Goal: Task Accomplishment & Management: Complete application form

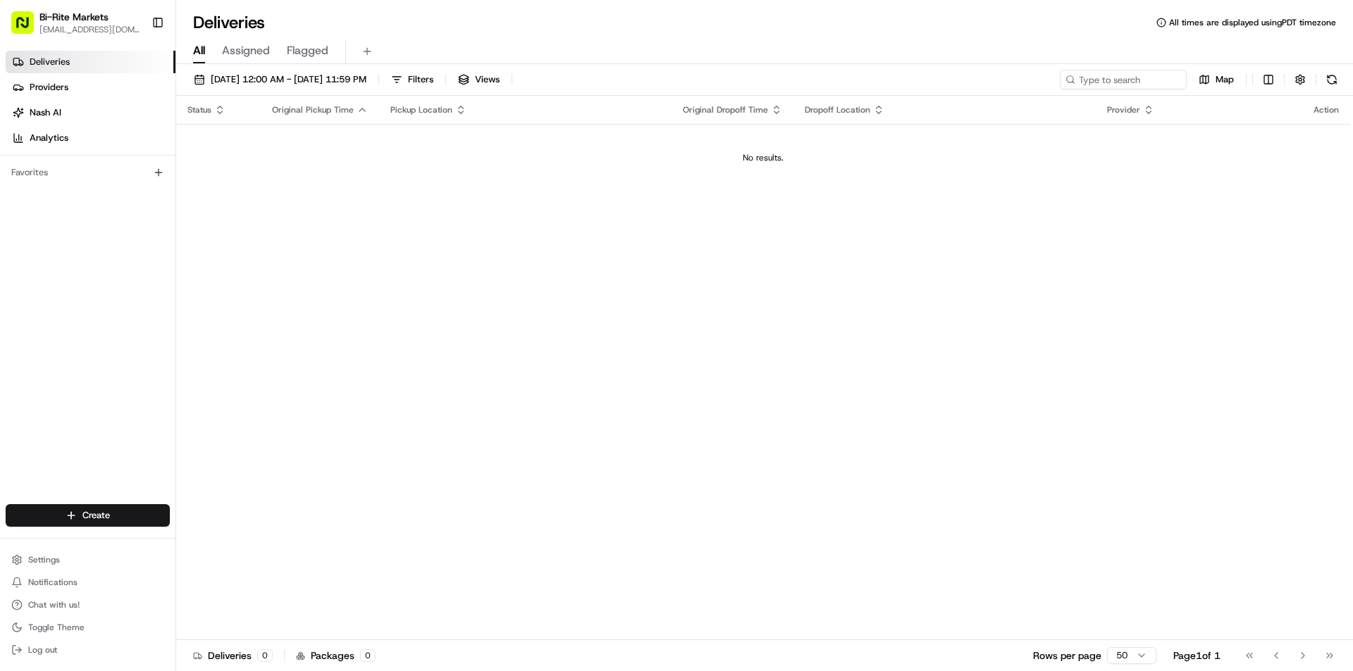
click at [788, 133] on td "No results." at bounding box center [763, 158] width 1174 height 68
click at [786, 156] on div "No results." at bounding box center [763, 157] width 1163 height 11
click at [94, 519] on html "Bi-Rite Markets [EMAIL_ADDRESS][DOMAIN_NAME] Toggle Sidebar Deliveries Provider…" at bounding box center [676, 335] width 1353 height 671
click at [235, 546] on link "Delivery" at bounding box center [254, 541] width 157 height 25
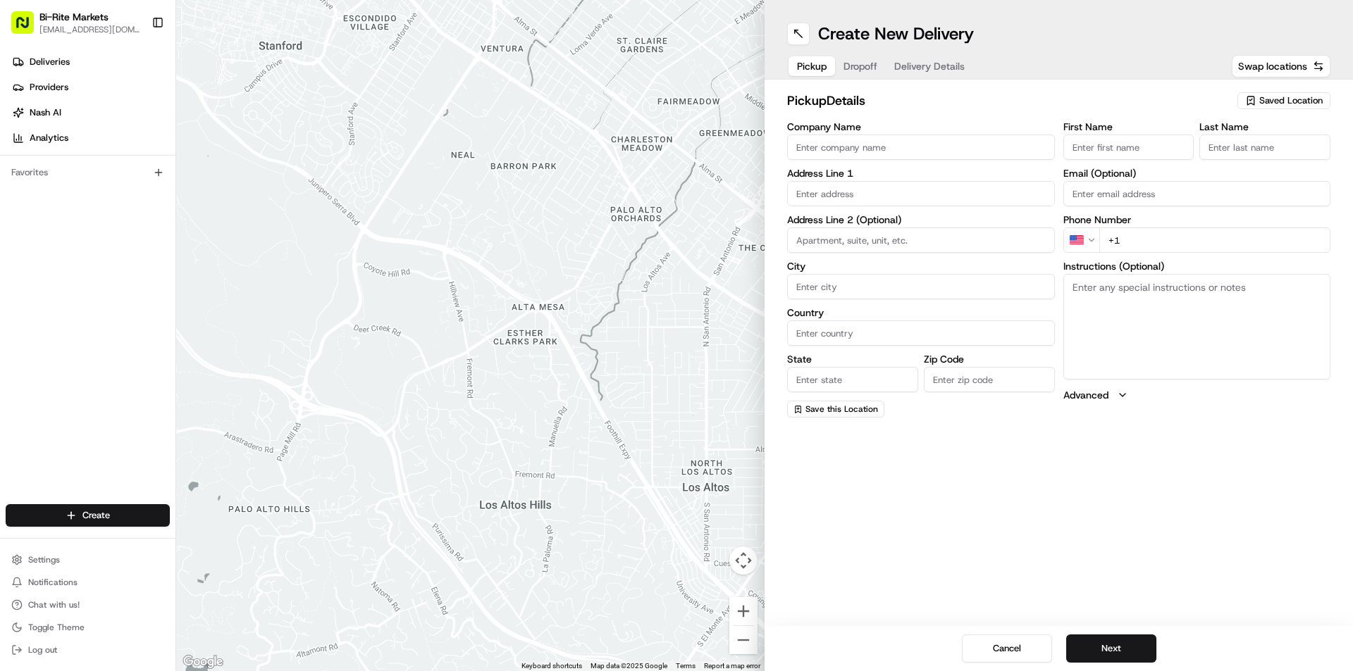
click at [912, 149] on input "Company Name" at bounding box center [921, 147] width 268 height 25
type input "BiRite Market"
click at [835, 201] on input "text" at bounding box center [921, 193] width 268 height 25
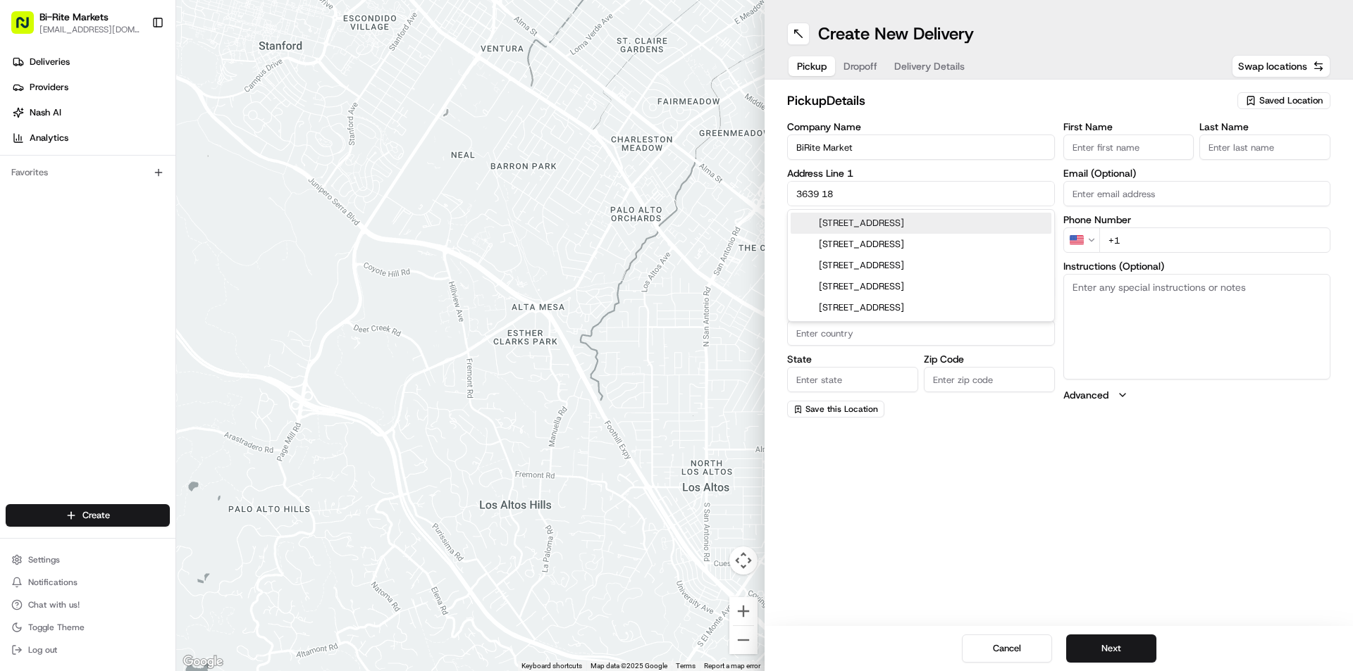
click at [848, 230] on div "[STREET_ADDRESS]" at bounding box center [921, 223] width 261 height 21
type input "[STREET_ADDRESS]"
type input "[GEOGRAPHIC_DATA]"
type input "CA"
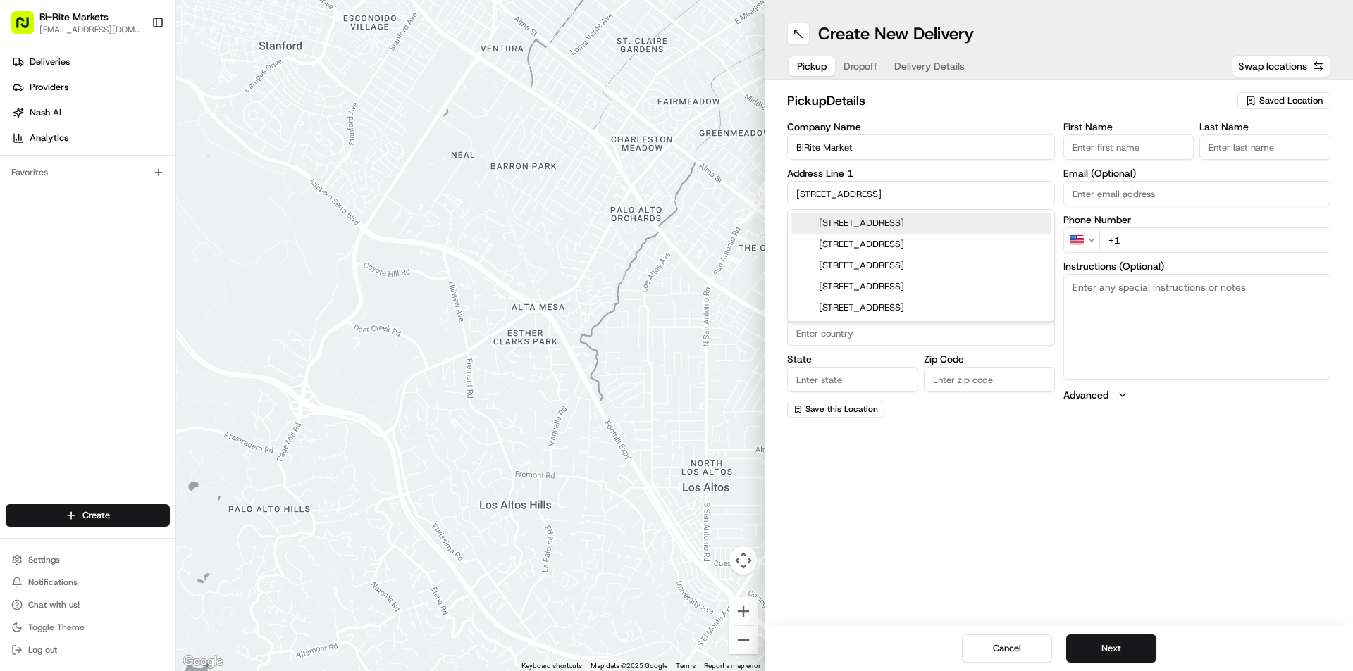
type input "94110"
type input "[STREET_ADDRESS]"
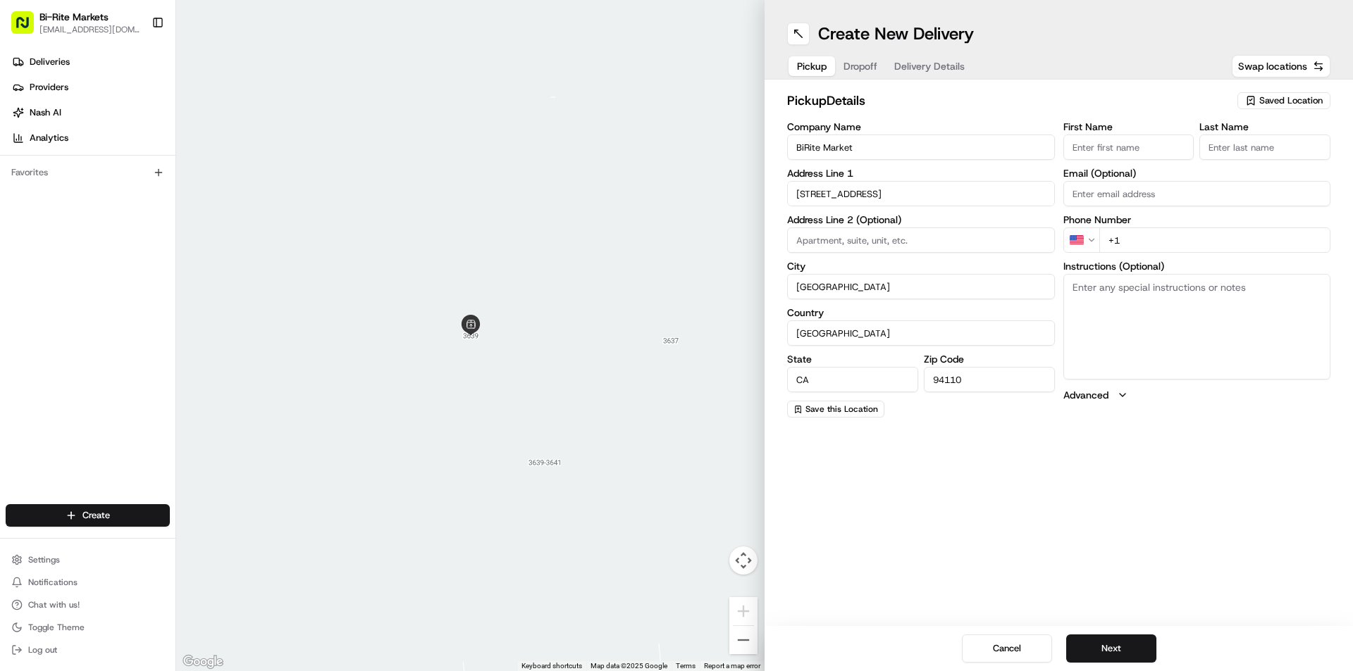
click at [1160, 137] on input "First Name" at bounding box center [1128, 147] width 131 height 25
type input "[PERSON_NAME]"
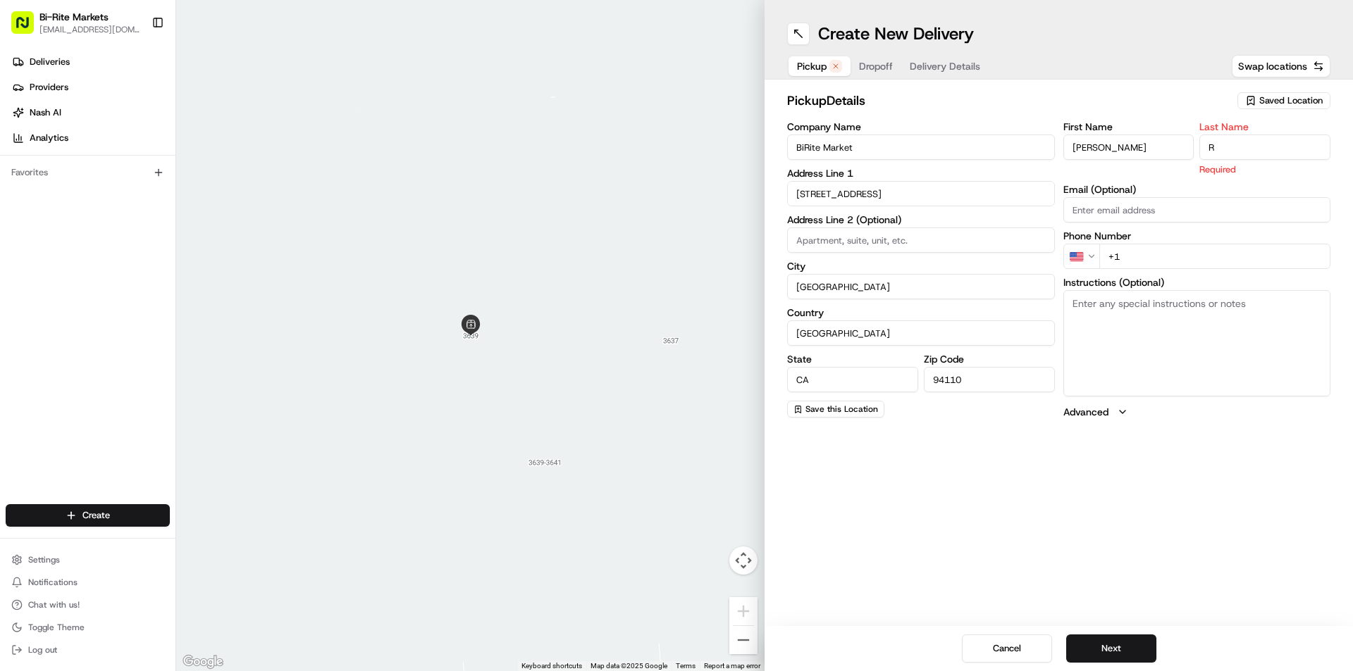
type input "R"
click at [1198, 256] on div "First Name [PERSON_NAME] Last Name R Required Email (Optional) Phone Number US …" at bounding box center [1197, 270] width 268 height 297
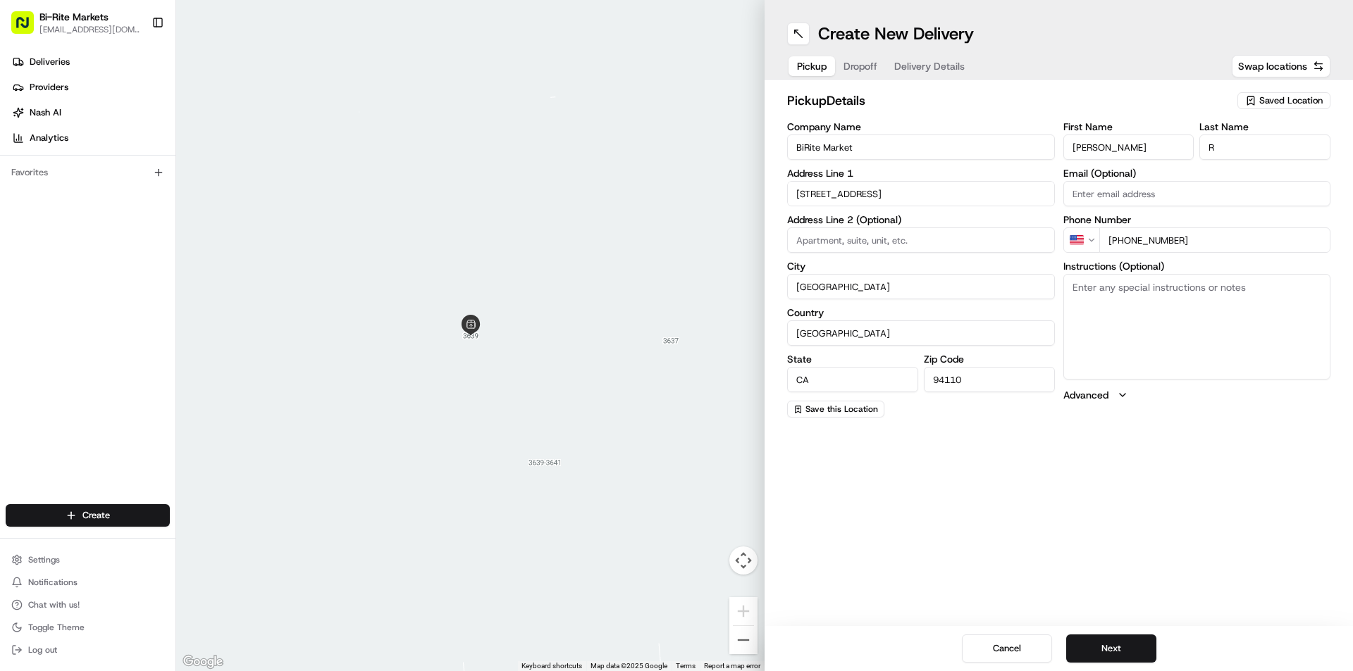
type input "[PHONE_NUMBER]"
click at [1213, 344] on textarea "Instructions (Optional)" at bounding box center [1197, 327] width 268 height 106
click at [1138, 639] on button "Next" at bounding box center [1111, 649] width 90 height 28
click at [947, 156] on input "Company Name" at bounding box center [921, 147] width 268 height 25
click at [1107, 142] on input "First Name" at bounding box center [1128, 147] width 131 height 25
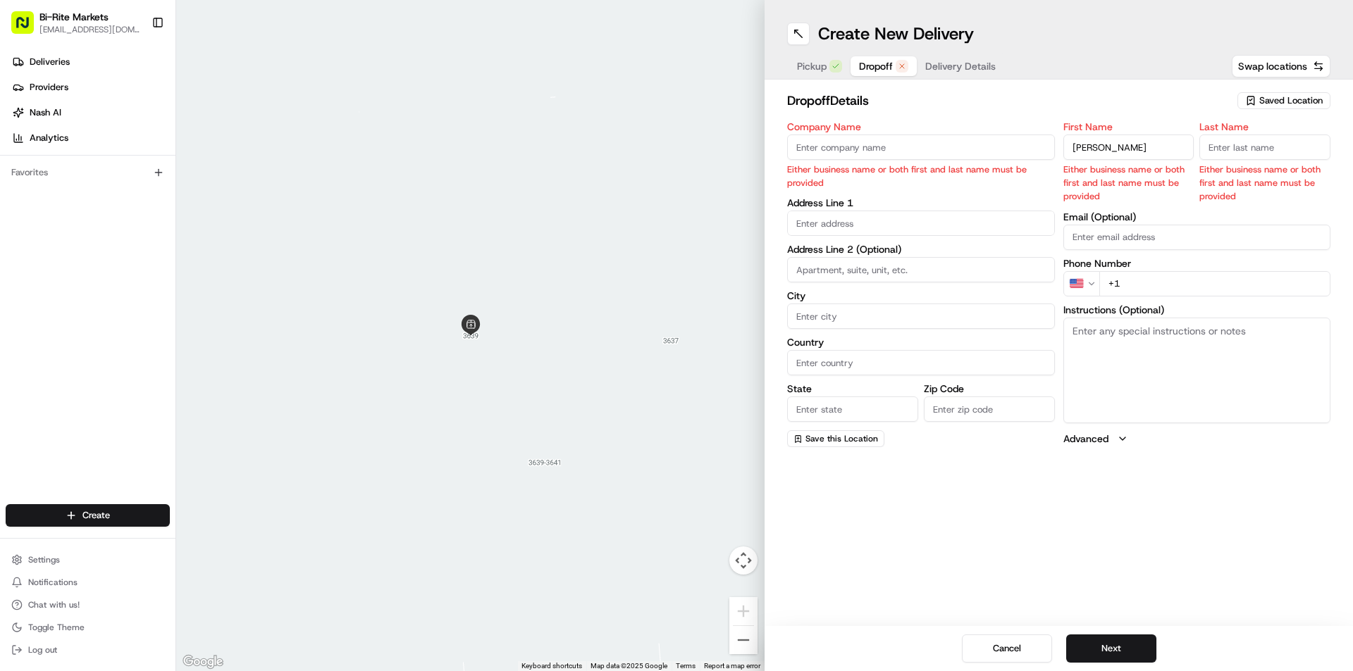
type input "[PERSON_NAME]"
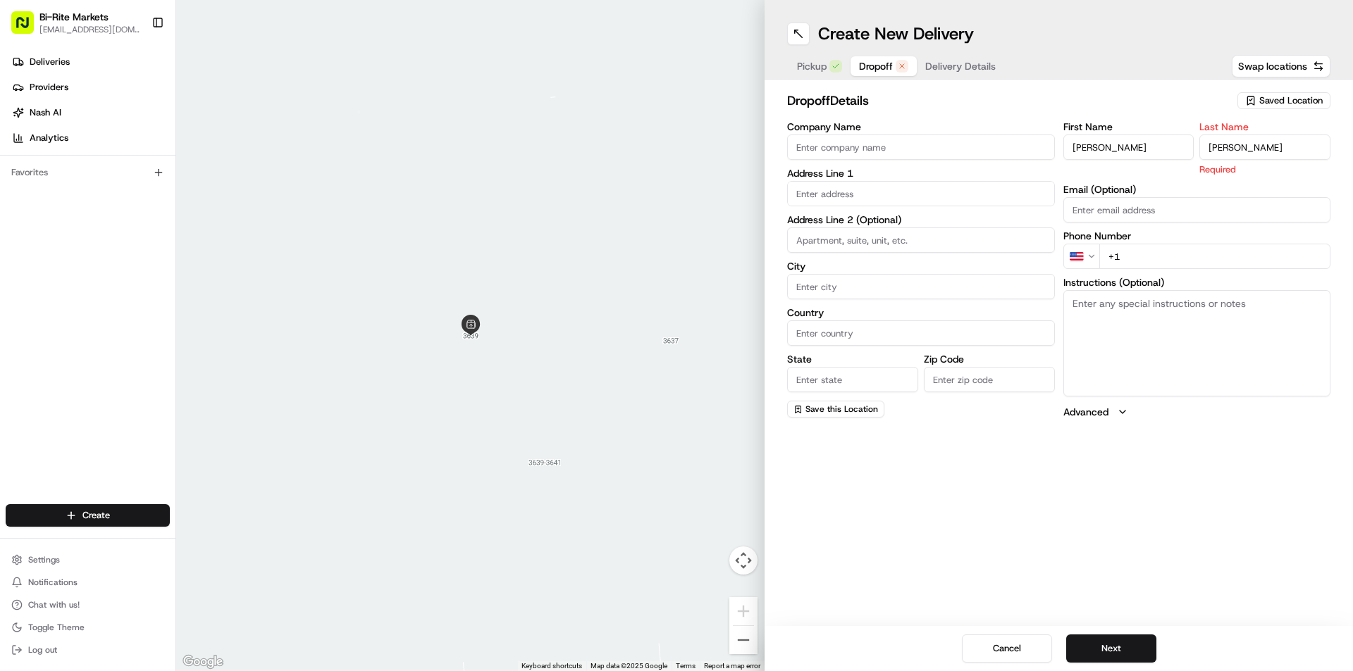
type input "[PERSON_NAME]"
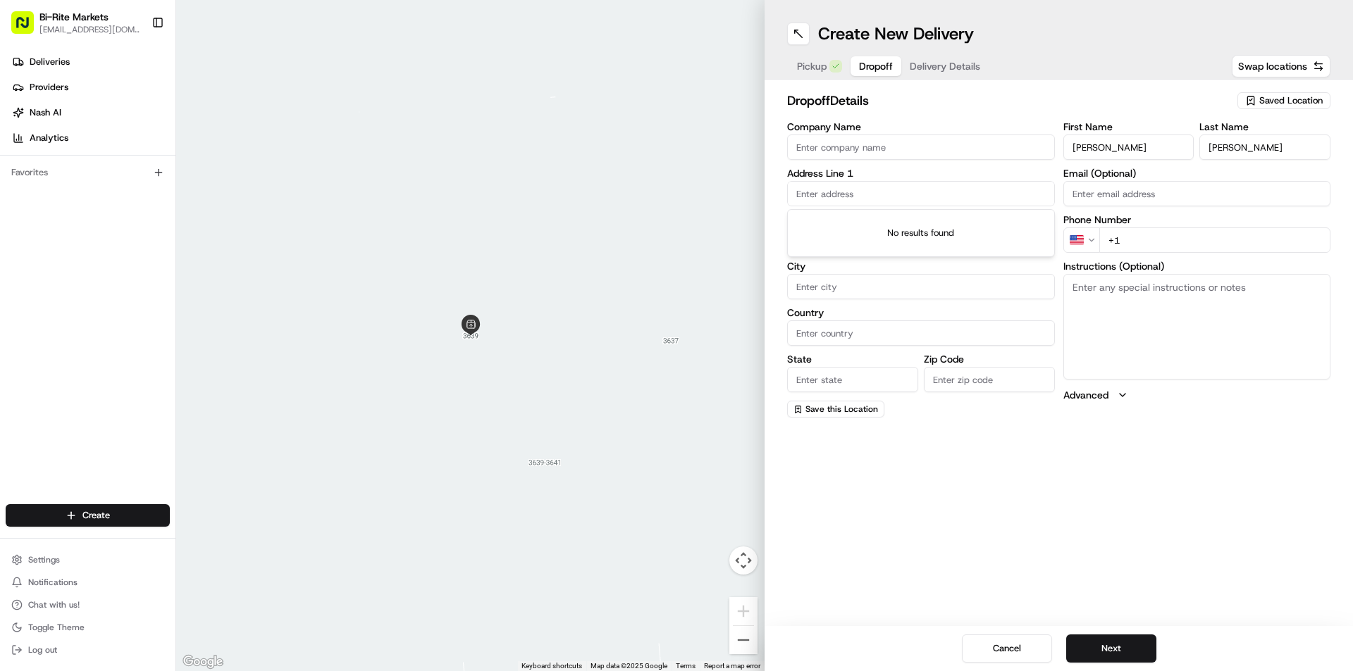
click at [920, 205] on input "text" at bounding box center [921, 193] width 268 height 25
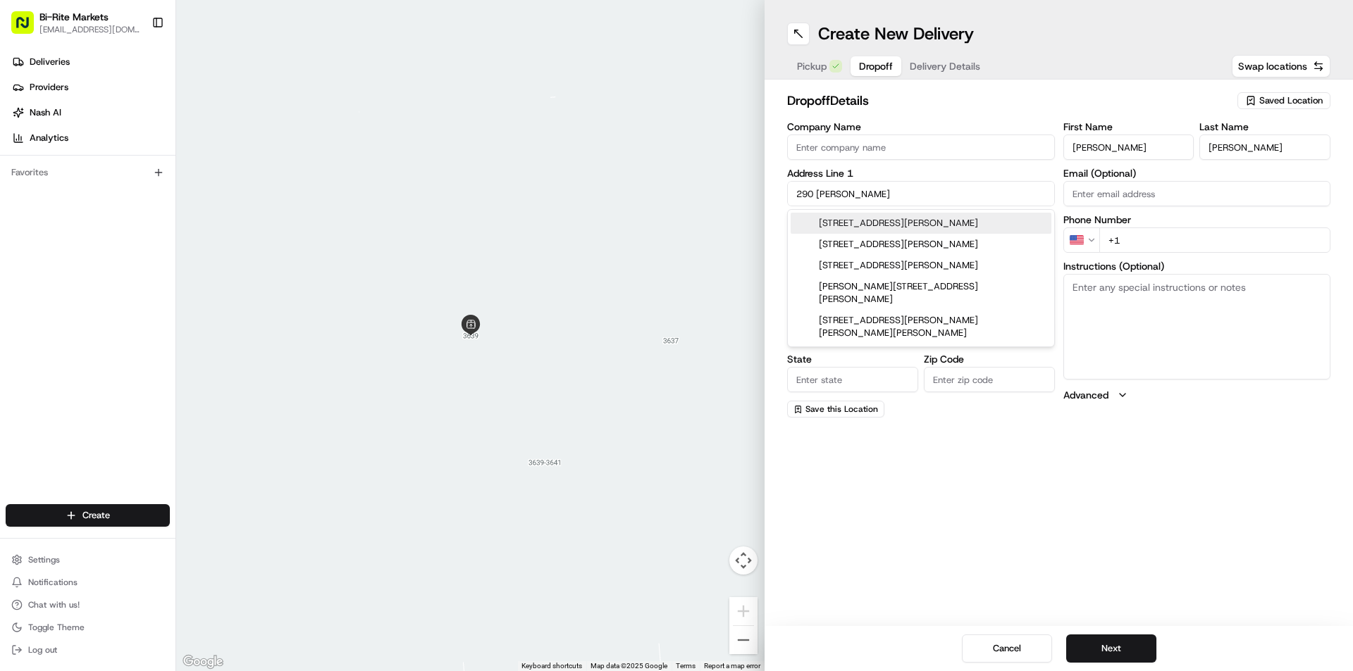
click at [927, 218] on div "[STREET_ADDRESS][PERSON_NAME]" at bounding box center [921, 223] width 261 height 21
type input "[STREET_ADDRESS][PERSON_NAME]"
type input "[GEOGRAPHIC_DATA]"
type input "CA"
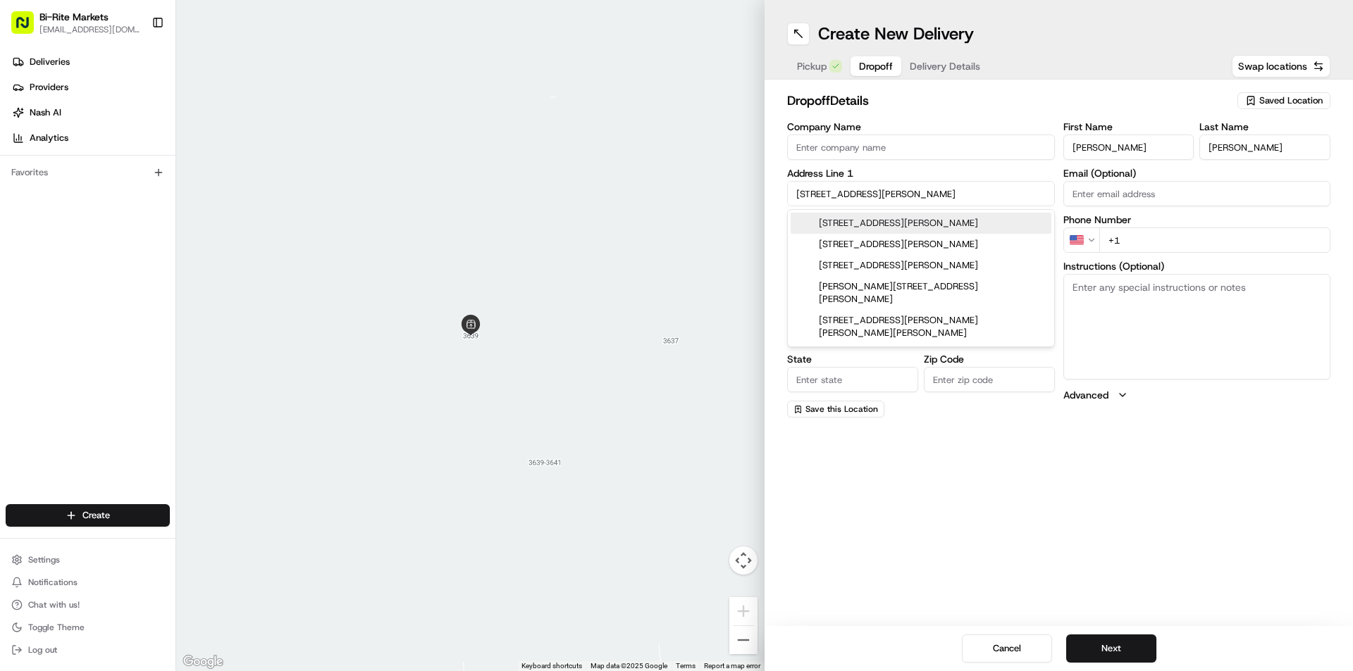
type input "94103"
type input "[STREET_ADDRESS][PERSON_NAME]"
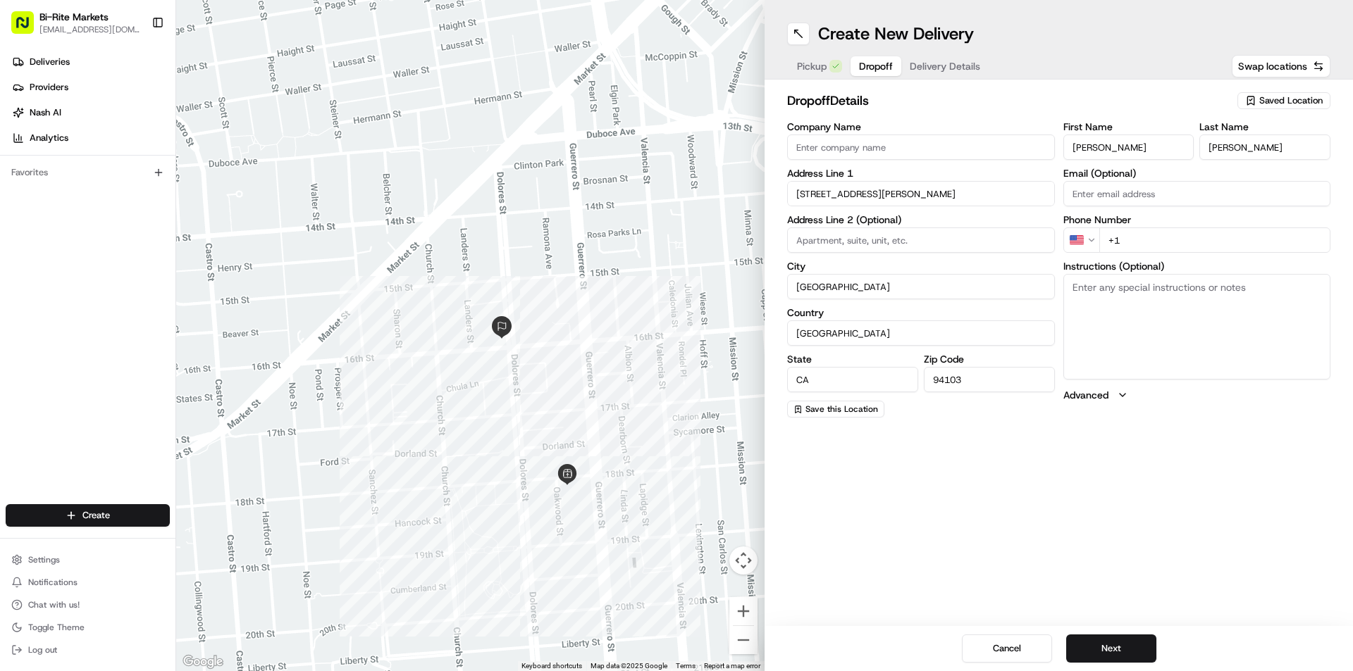
click at [1146, 243] on input "+1" at bounding box center [1215, 240] width 232 height 25
type input "[PHONE_NUMBER]"
click at [1132, 652] on button "Next" at bounding box center [1111, 649] width 90 height 28
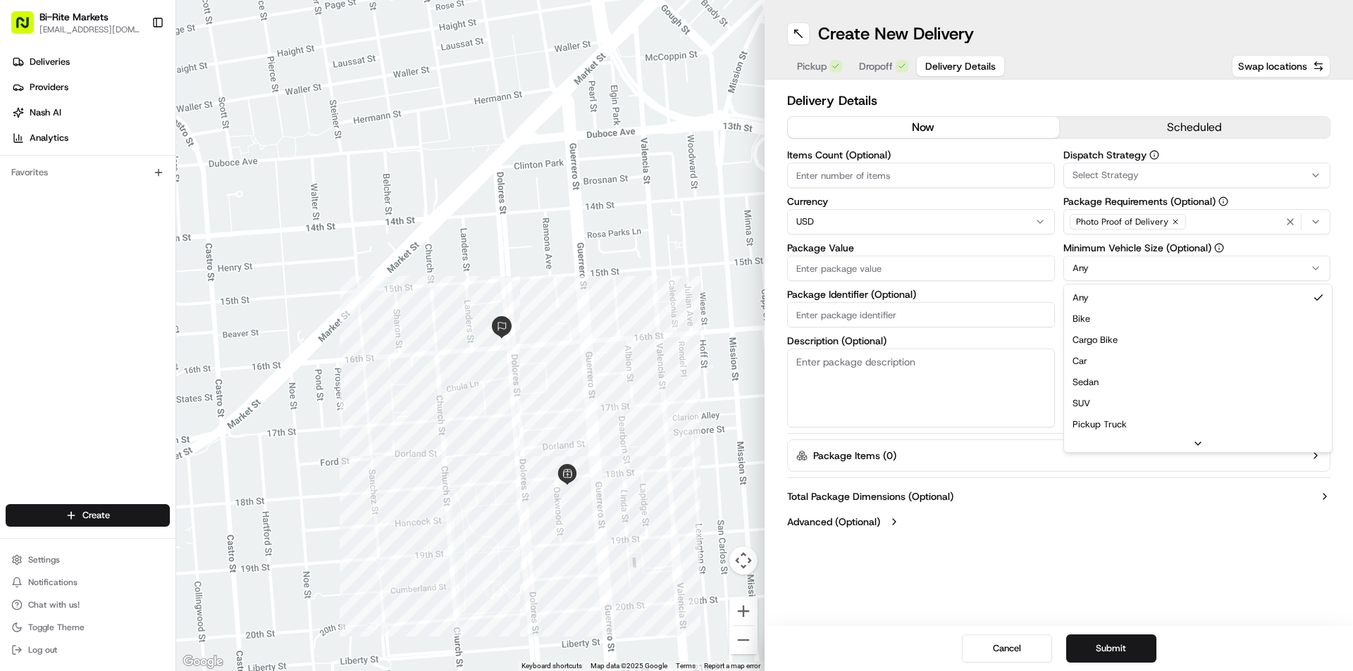
click at [1202, 261] on html "Bi-Rite Markets [EMAIL_ADDRESS][DOMAIN_NAME] Toggle Sidebar Deliveries Provider…" at bounding box center [676, 335] width 1353 height 671
click at [1082, 340] on button "$ 5" at bounding box center [1076, 344] width 27 height 17
type input "5"
click at [1086, 350] on button "$ 5" at bounding box center [1076, 344] width 27 height 17
click at [893, 182] on input "Items Count (Optional)" at bounding box center [921, 175] width 268 height 25
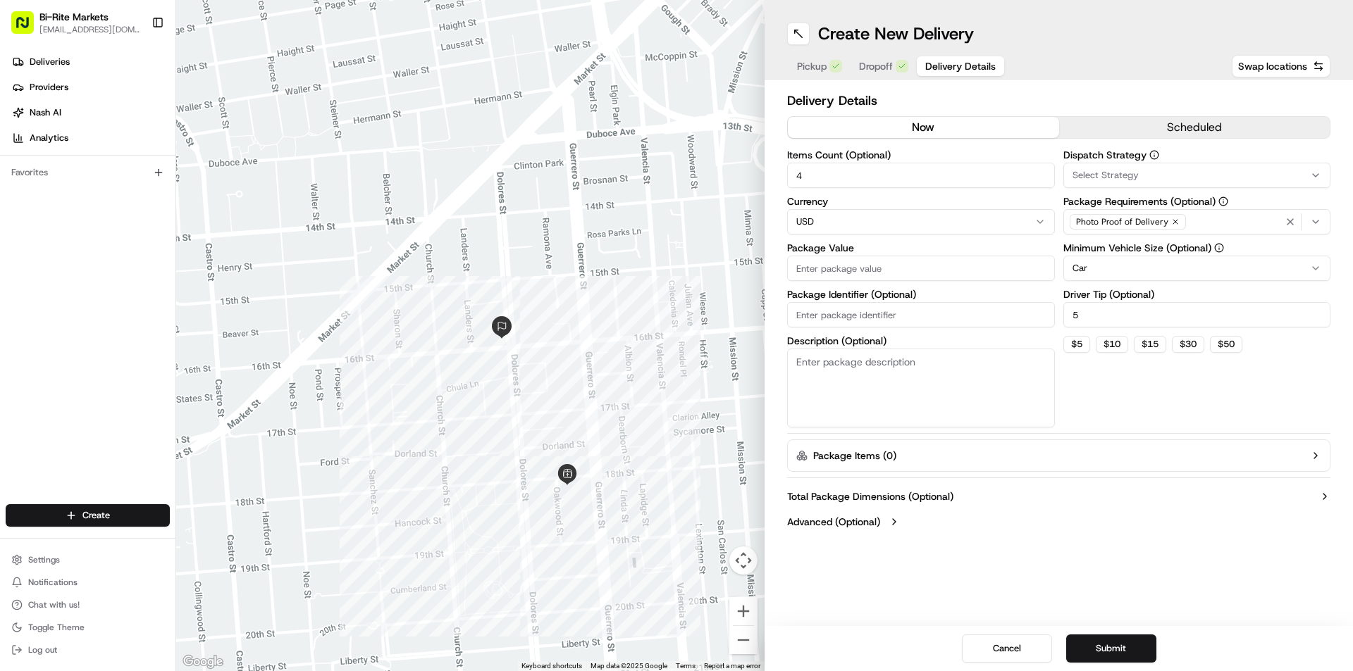
type input "4"
click at [925, 272] on input "Package Value" at bounding box center [921, 268] width 268 height 25
type input "315"
click at [1110, 414] on div "Dispatch Strategy Select Strategy Package Requirements (Optional) Photo Proof o…" at bounding box center [1197, 289] width 268 height 278
click at [1150, 170] on div "Select Strategy" at bounding box center [1197, 175] width 261 height 13
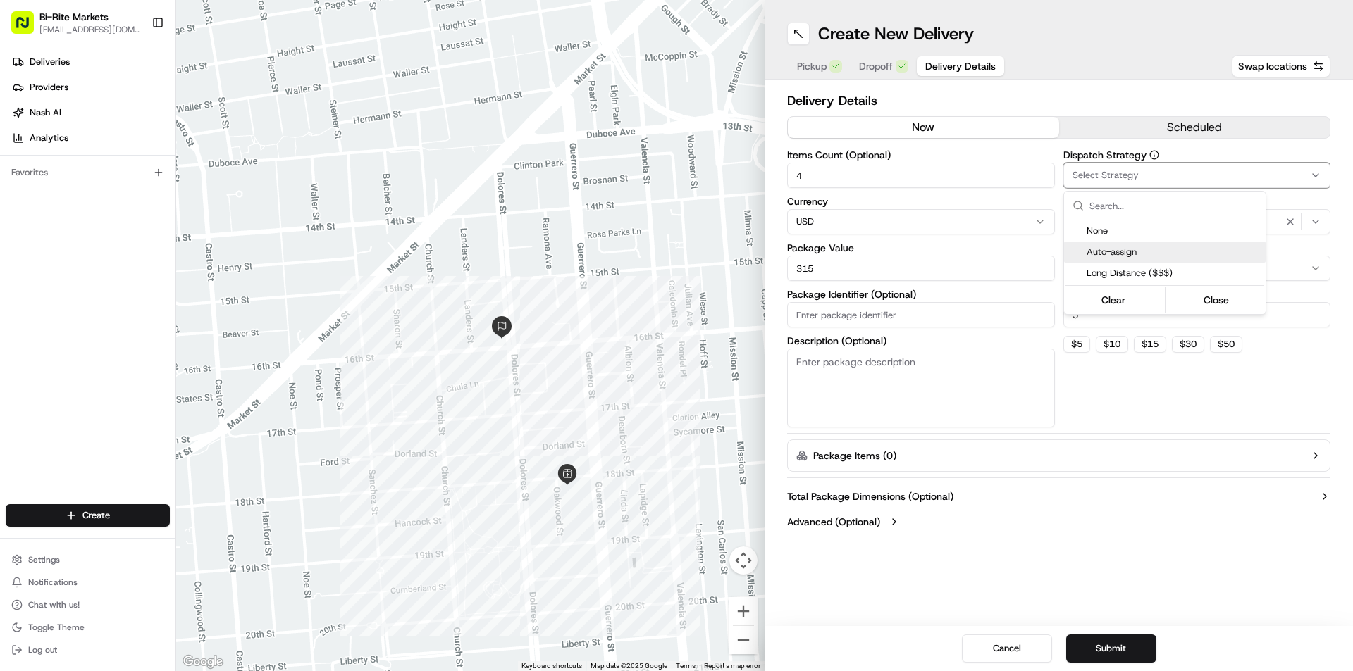
click at [1125, 247] on span "Auto-assign" at bounding box center [1173, 252] width 173 height 13
click at [1172, 123] on html "Bi-Rite Markets [EMAIL_ADDRESS][DOMAIN_NAME] Toggle Sidebar Deliveries Provider…" at bounding box center [676, 335] width 1353 height 671
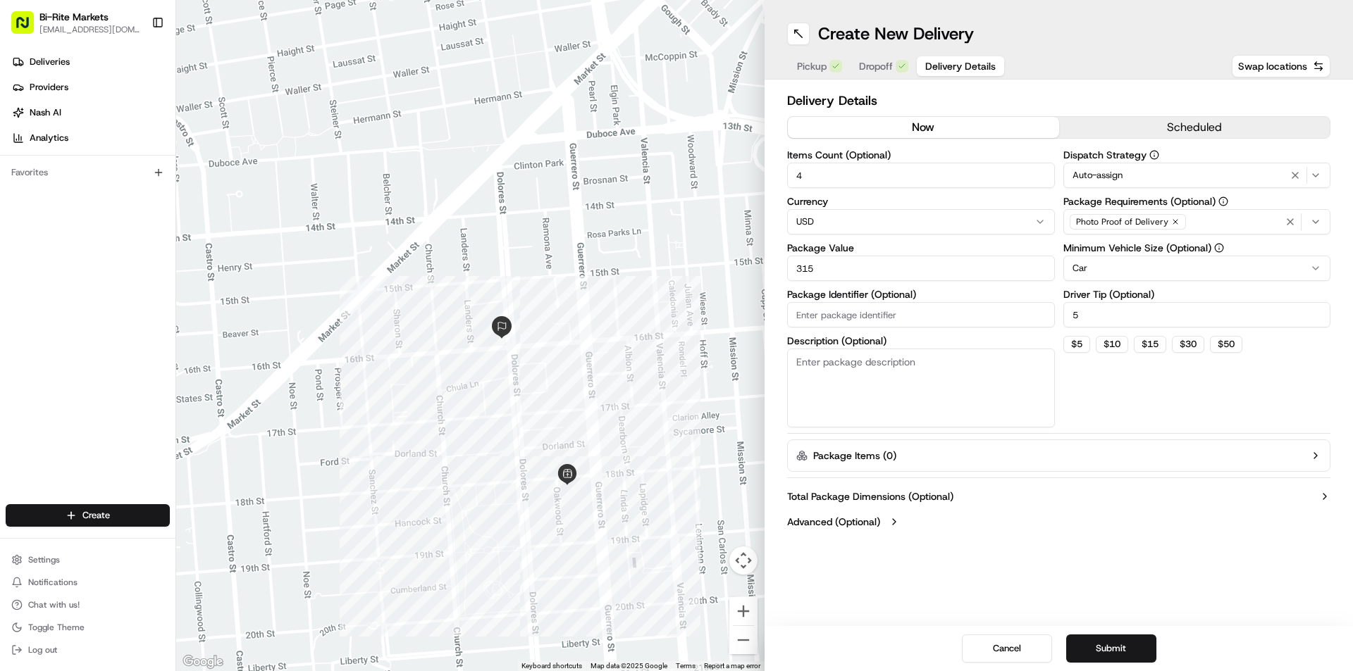
click at [1172, 122] on button "scheduled" at bounding box center [1194, 127] width 271 height 21
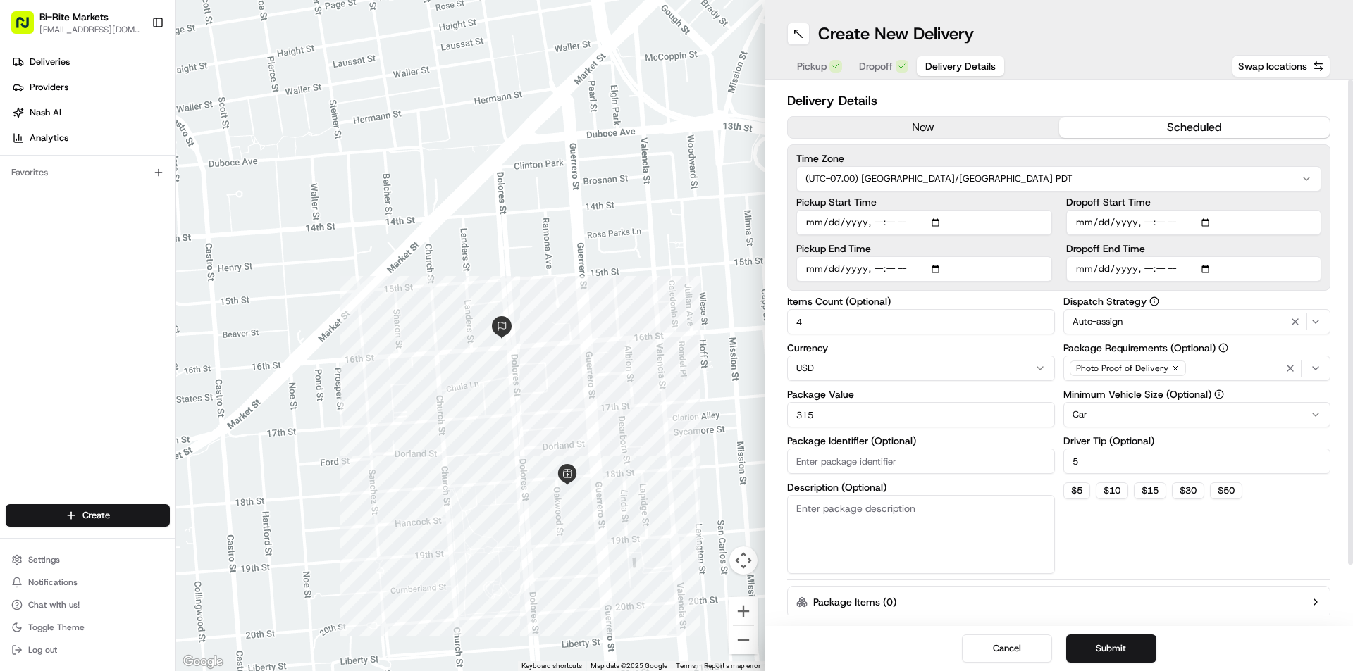
click at [941, 223] on input "Pickup Start Time" at bounding box center [924, 222] width 256 height 25
type input "[DATE]T09:15"
click at [1044, 197] on div "Time Zone (UTC-07.00) [GEOGRAPHIC_DATA]/[GEOGRAPHIC_DATA] PDT Pickup Start Time…" at bounding box center [1058, 217] width 543 height 147
click at [975, 270] on input "Pickup End Time" at bounding box center [924, 268] width 256 height 25
click at [939, 273] on input "Pickup End Time" at bounding box center [924, 268] width 256 height 25
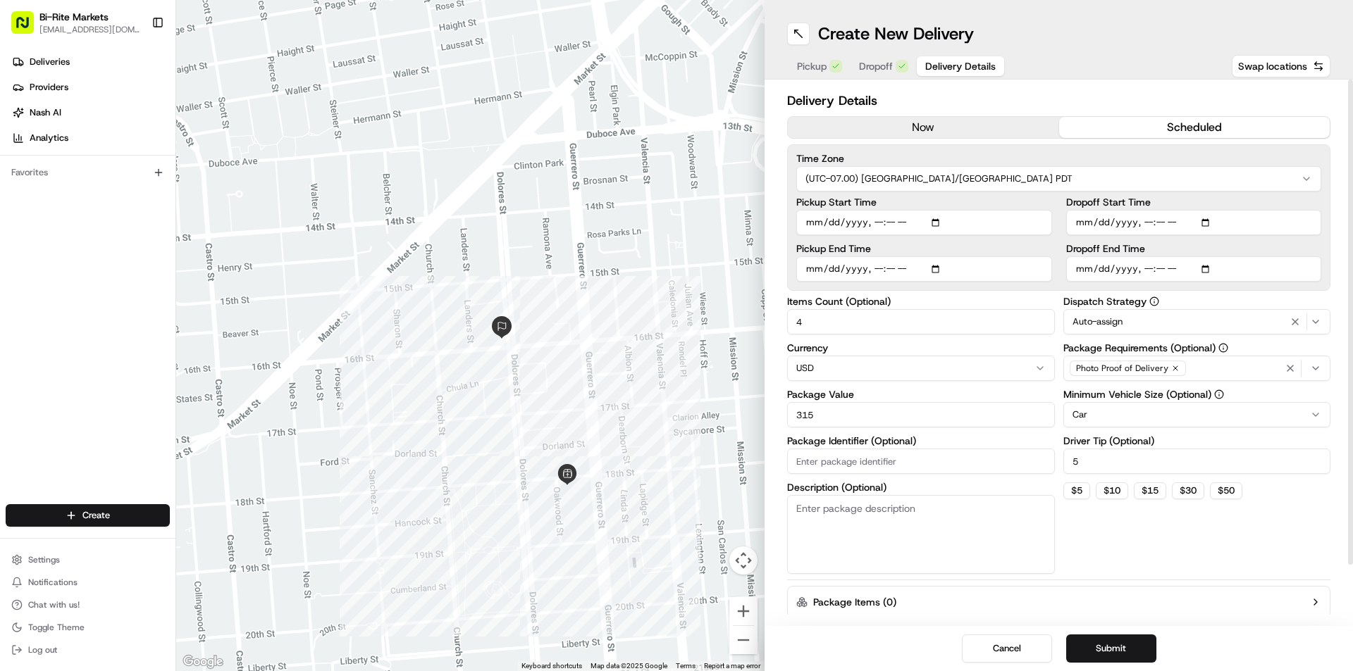
type input "[DATE]T09:20"
click at [1214, 215] on input "Dropoff Start Time" at bounding box center [1194, 222] width 256 height 25
click at [1213, 215] on input "Dropoff Start Time" at bounding box center [1194, 222] width 256 height 25
click at [1211, 218] on input "Dropoff Start Time" at bounding box center [1194, 222] width 256 height 25
type input "[DATE]T09:25"
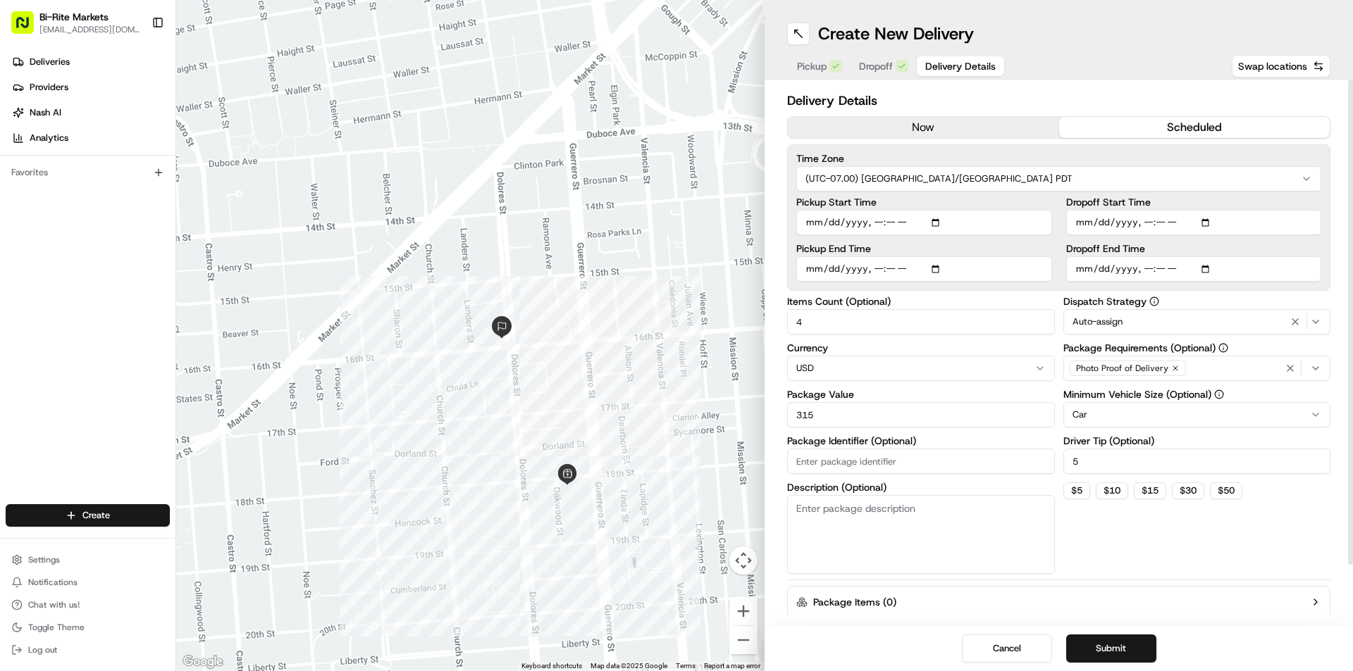
click at [1250, 204] on label "Dropoff Start Time" at bounding box center [1194, 202] width 256 height 10
click at [1250, 210] on input "Dropoff Start Time" at bounding box center [1194, 222] width 256 height 25
click at [1213, 264] on input "Dropoff End Time" at bounding box center [1194, 268] width 256 height 25
type input "[DATE]T09:30"
click at [1282, 240] on div "Dropoff Start Time Dropoff End Time" at bounding box center [1194, 239] width 256 height 85
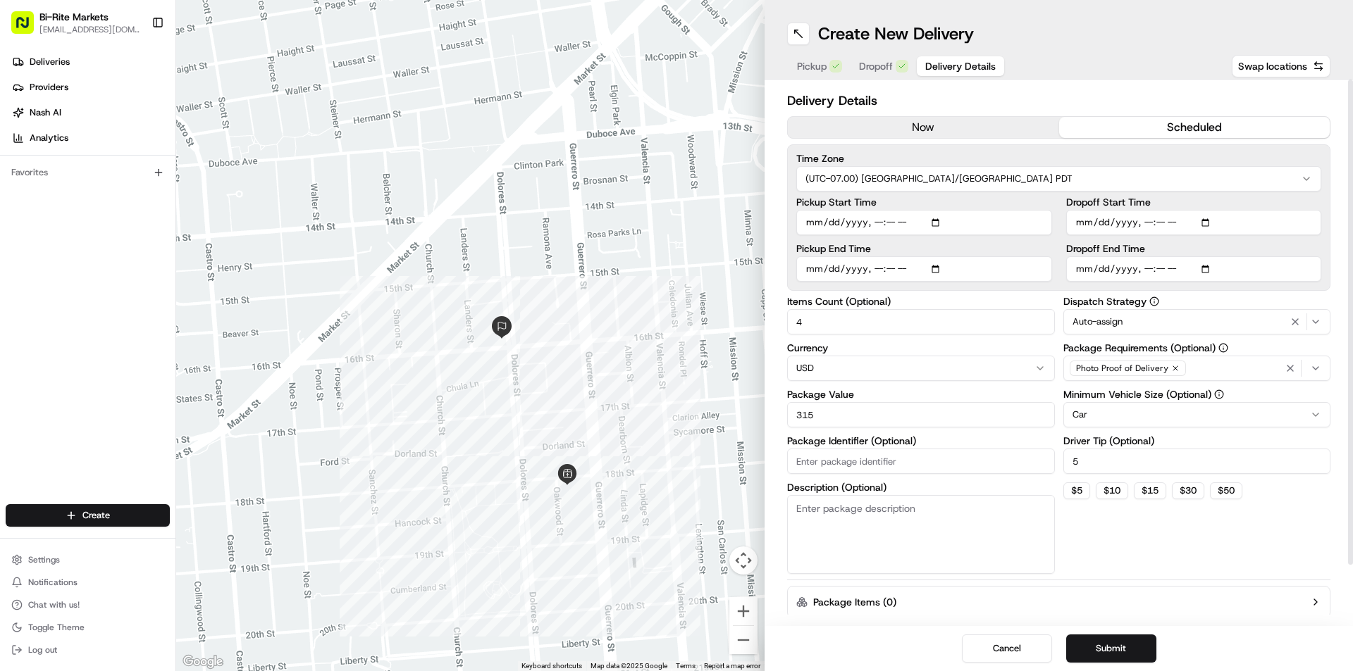
click at [1132, 135] on button "scheduled" at bounding box center [1194, 127] width 271 height 21
click at [1132, 656] on button "Submit" at bounding box center [1111, 649] width 90 height 28
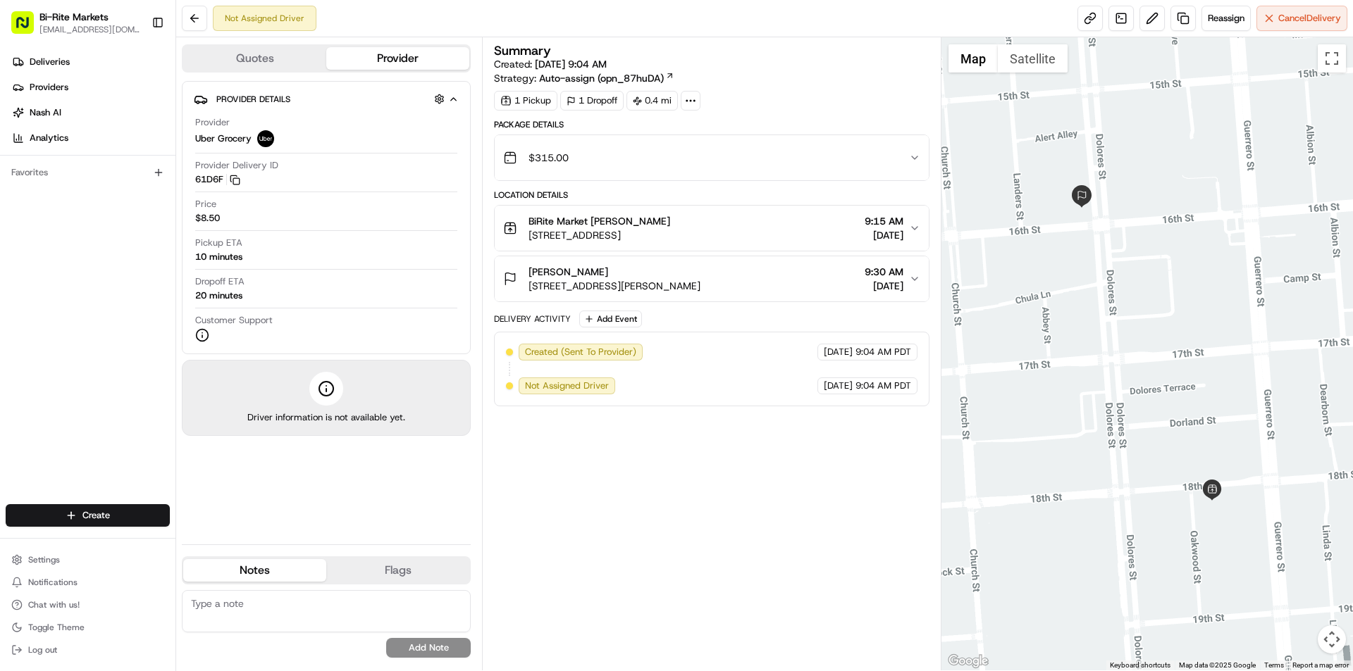
click at [748, 529] on div "Summary Created: [DATE] 9:04 AM Strategy: Auto-assign (opn_87huDA) 1 Pickup 1 D…" at bounding box center [711, 353] width 435 height 619
